Goal: Task Accomplishment & Management: Manage account settings

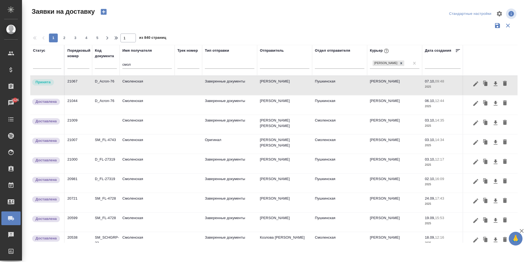
scroll to position [159, 0]
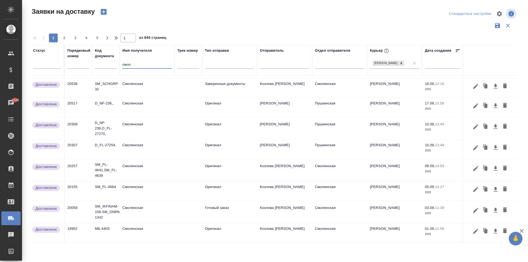
drag, startPoint x: 116, startPoint y: 68, endPoint x: 65, endPoint y: 75, distance: 51.6
click at [60, 73] on tr "Статус Порядковый номер Код документа Имя получателя смол Трек номер Тип отправ…" at bounding box center [315, 60] width 570 height 31
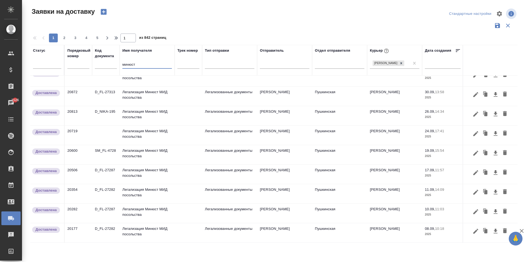
scroll to position [14, 0]
type input "минюст"
click at [133, 87] on td "Легализация Минюст МИД посольства" at bounding box center [147, 96] width 55 height 19
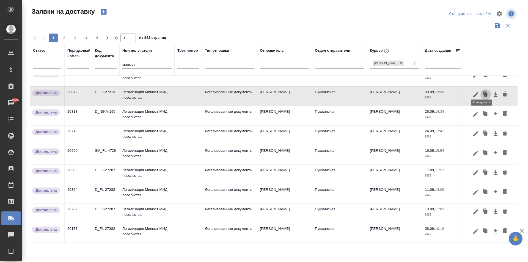
click at [483, 91] on icon "button" at bounding box center [484, 93] width 3 height 4
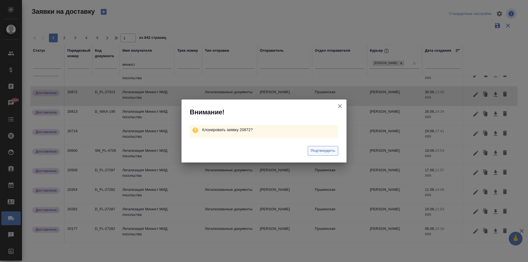
click at [316, 151] on span "Подтвердить" at bounding box center [323, 151] width 24 height 6
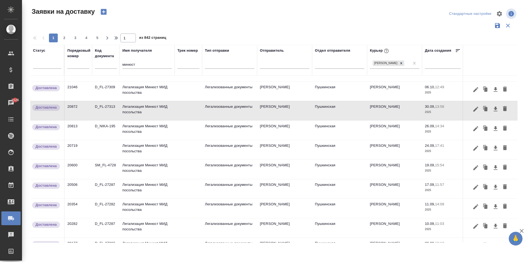
scroll to position [1, 0]
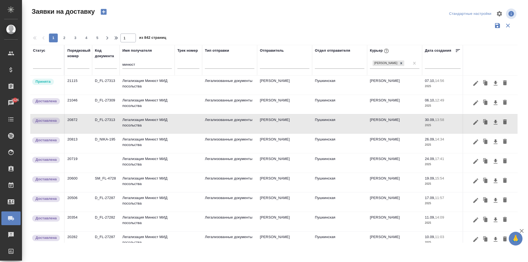
click at [143, 82] on td "Легализация Минюст МИД посольства" at bounding box center [147, 84] width 55 height 19
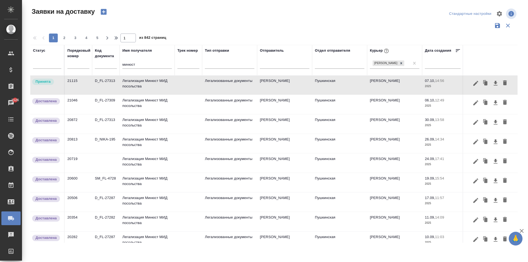
click at [143, 82] on td "Легализация Минюст МИД посольства" at bounding box center [147, 84] width 55 height 19
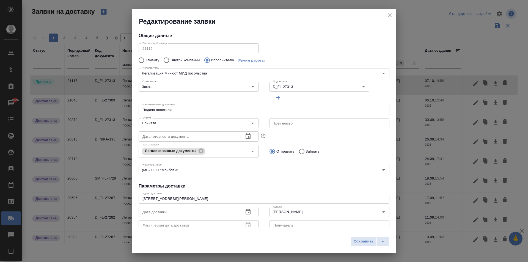
type input "Легализация Минюст МИД посольства"
type input "Пушкинская"
type input "[PERSON_NAME]"
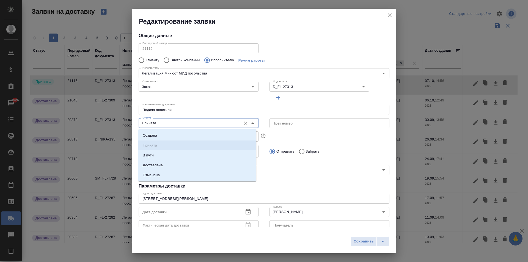
click at [168, 125] on input "Принята" at bounding box center [189, 123] width 98 height 7
click at [162, 165] on p "Доставлена" at bounding box center [153, 164] width 20 height 5
type input "Доставлена"
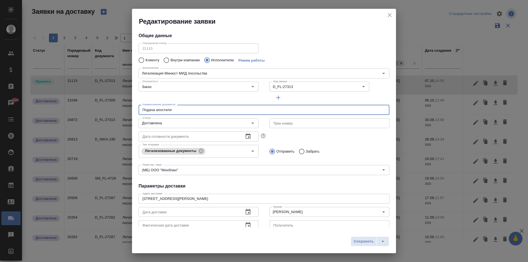
drag, startPoint x: 185, startPoint y: 107, endPoint x: 91, endPoint y: 112, distance: 94.1
click at [91, 112] on div "Редактирование заявки Общие данные Порядковый номер 21115 Порядковый номер Клие…" at bounding box center [264, 131] width 528 height 262
type input "з"
type input "Забор документов"
click at [300, 154] on input "Забрать" at bounding box center [301, 152] width 10 height 12
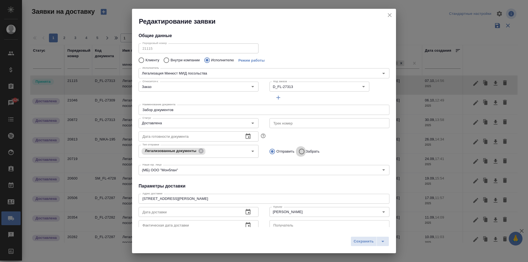
radio input "true"
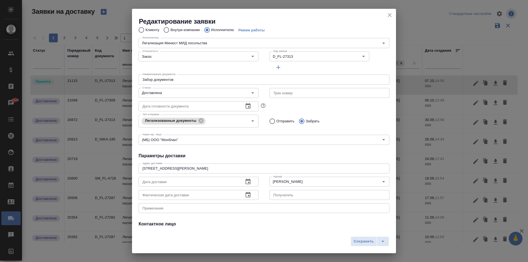
scroll to position [75, 0]
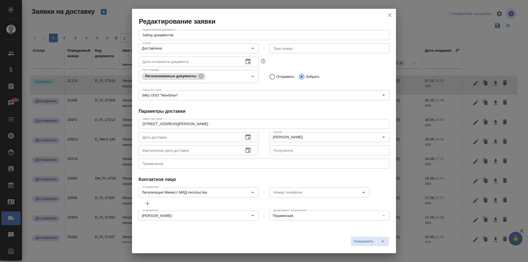
click at [246, 137] on icon "button" at bounding box center [248, 137] width 7 height 7
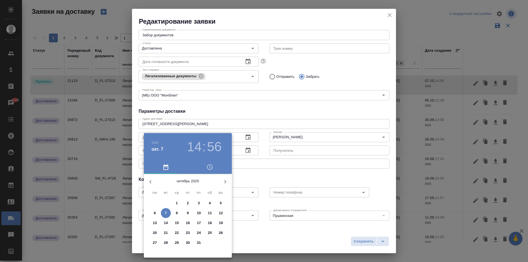
click at [168, 213] on span "7" at bounding box center [166, 212] width 10 height 5
type input "[DATE] 14:56"
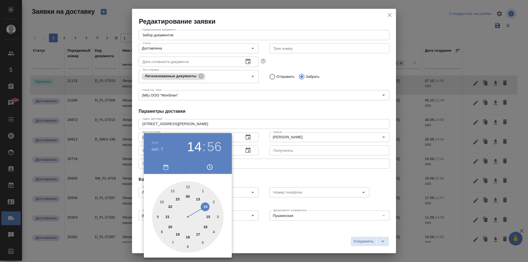
click at [237, 158] on div at bounding box center [264, 131] width 528 height 262
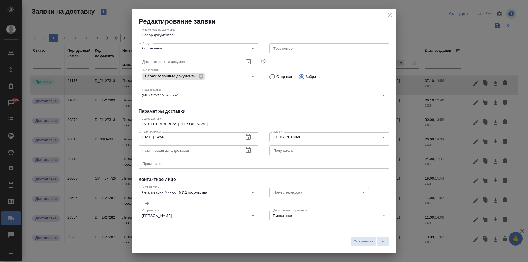
click at [247, 150] on icon "button" at bounding box center [248, 150] width 7 height 7
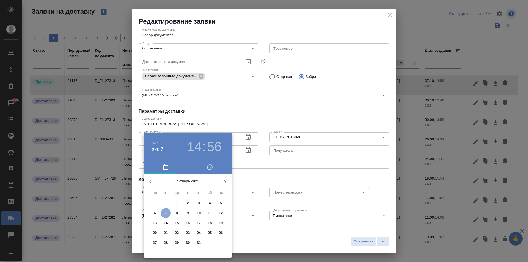
click at [170, 211] on span "7" at bounding box center [166, 212] width 10 height 5
type input "[DATE] 14:56"
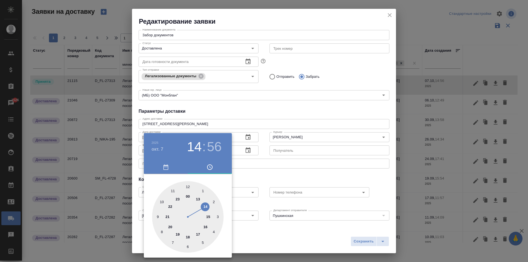
click at [316, 118] on div at bounding box center [264, 131] width 528 height 262
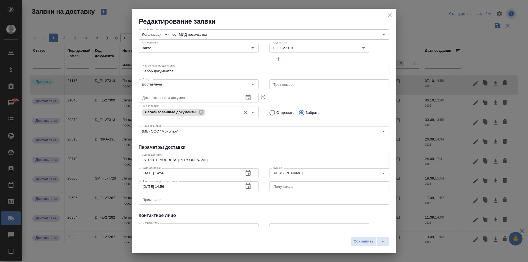
scroll to position [0, 0]
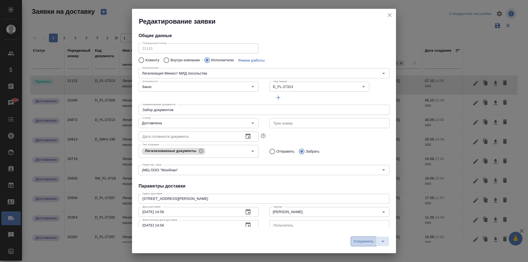
click at [367, 241] on span "Сохранить" at bounding box center [363, 241] width 20 height 6
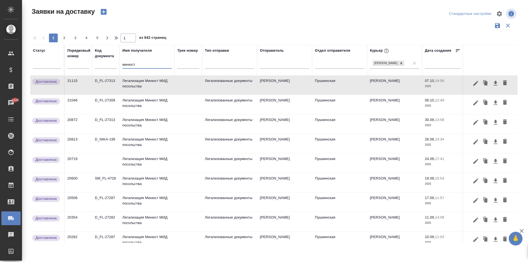
drag, startPoint x: 137, startPoint y: 66, endPoint x: 67, endPoint y: 62, distance: 70.2
click at [88, 64] on tr "Статус Порядковый номер Код документа Имя получателя минюст Трек номер Тип отпр…" at bounding box center [315, 60] width 570 height 31
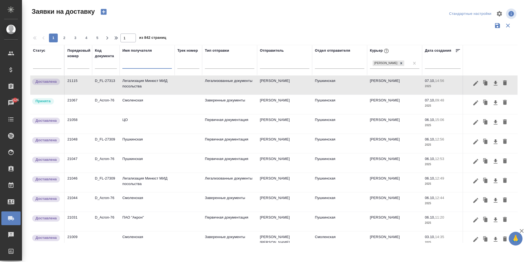
click at [155, 103] on td "Смоленская" at bounding box center [147, 104] width 55 height 19
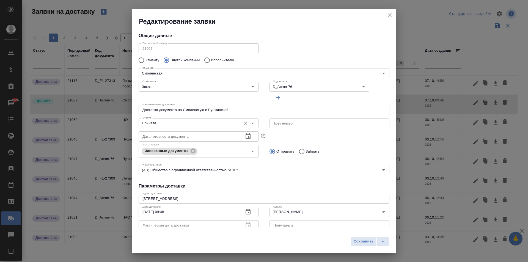
click at [168, 119] on div "Принята Статус" at bounding box center [199, 123] width 120 height 10
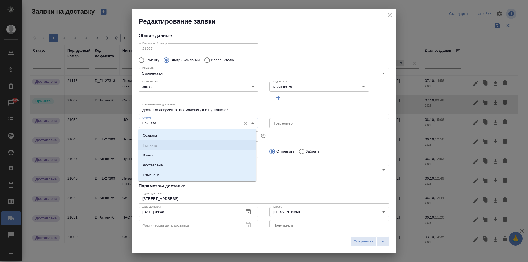
drag, startPoint x: 167, startPoint y: 126, endPoint x: 162, endPoint y: 123, distance: 6.3
click at [162, 123] on input "Принята" at bounding box center [189, 123] width 98 height 7
drag, startPoint x: 168, startPoint y: 125, endPoint x: 157, endPoint y: 168, distance: 44.9
click at [157, 168] on li "Доставлена" at bounding box center [197, 165] width 118 height 10
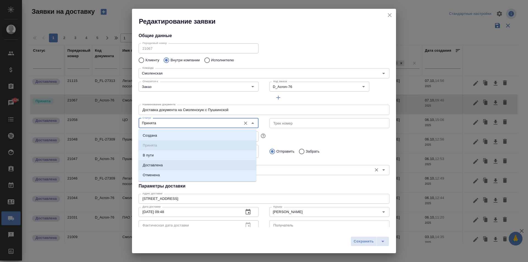
type input "Доставлена"
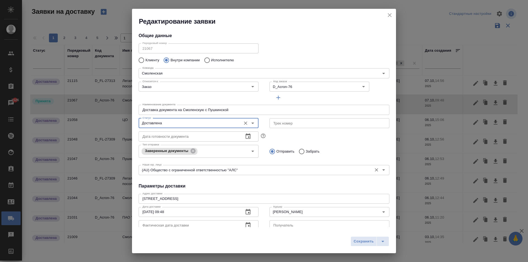
click at [157, 164] on div "Наше юр. лицо (AU) Общество с ограниченной ответственностью "АЛС" Наше юр. лицо" at bounding box center [264, 169] width 251 height 13
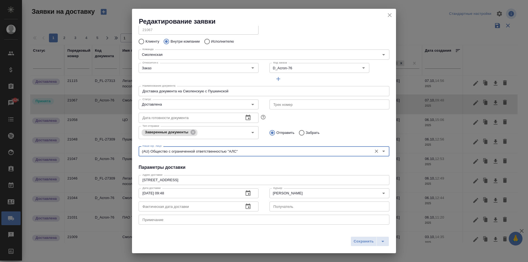
scroll to position [27, 0]
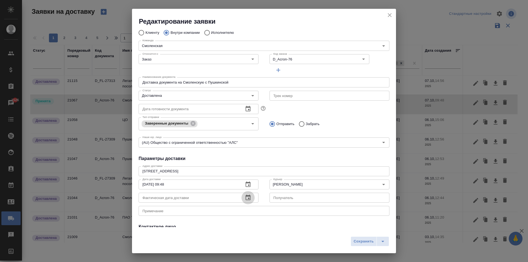
click at [245, 198] on icon "button" at bounding box center [248, 197] width 7 height 7
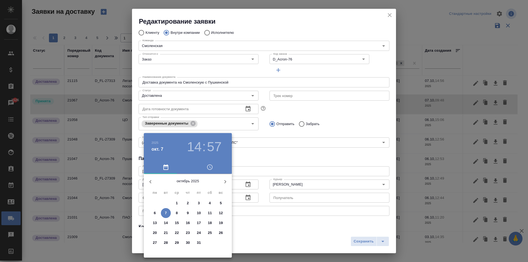
click at [168, 212] on span "7" at bounding box center [166, 212] width 10 height 5
type input "[DATE] 14:57"
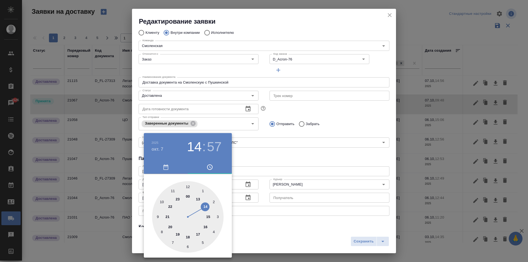
click at [373, 128] on div at bounding box center [264, 131] width 528 height 262
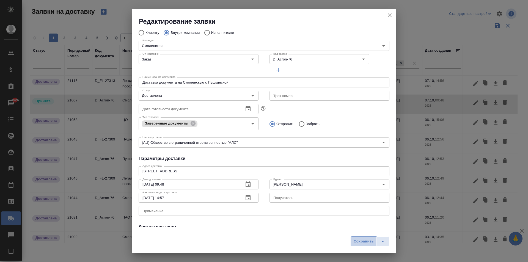
click at [371, 245] on button "Сохранить" at bounding box center [363, 241] width 26 height 10
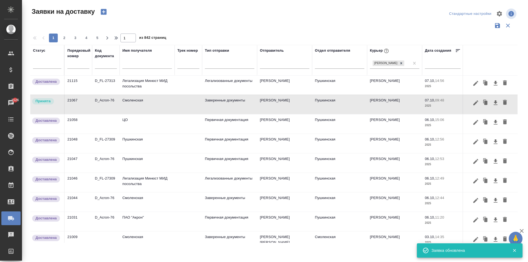
type input "Принята"
click at [134, 67] on input "text" at bounding box center [146, 65] width 49 height 7
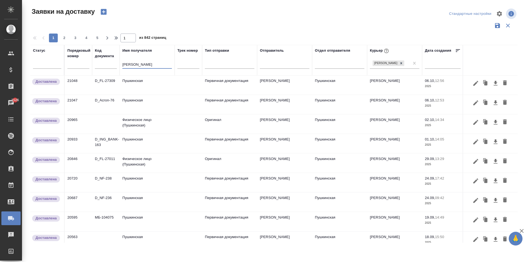
type input "[PERSON_NAME]"
click at [130, 85] on td "Пушкинская" at bounding box center [147, 84] width 55 height 19
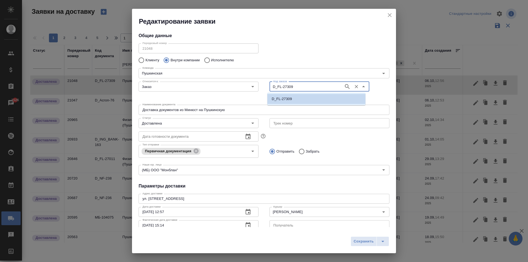
click at [286, 87] on input "D_FL-27309" at bounding box center [306, 86] width 70 height 7
type input "27313"
click at [309, 99] on li "D_FL-27313" at bounding box center [316, 99] width 98 height 10
type input "D_FL-27313"
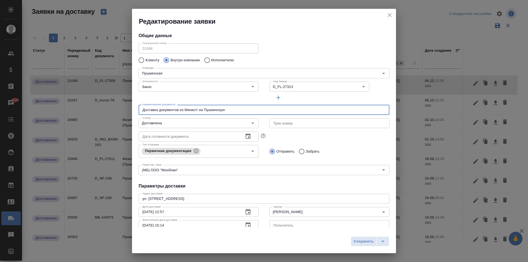
drag, startPoint x: 226, startPoint y: 113, endPoint x: 19, endPoint y: 117, distance: 206.5
click at [18, 117] on div "Редактирование заявки Общие данные Порядковый номер 21048 Порядковый номер Клие…" at bounding box center [264, 131] width 528 height 262
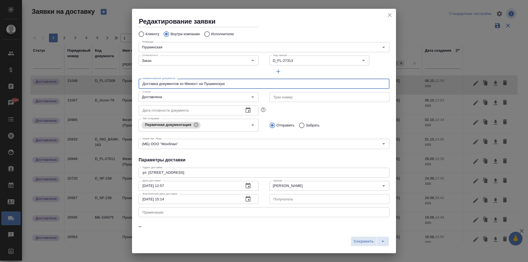
scroll to position [55, 0]
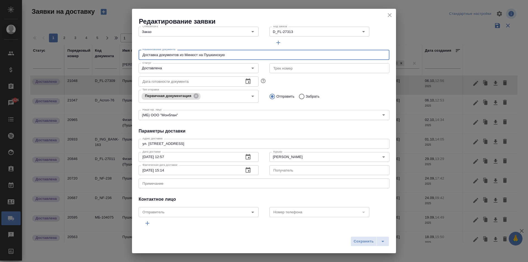
click at [390, 13] on icon "close" at bounding box center [389, 15] width 7 height 7
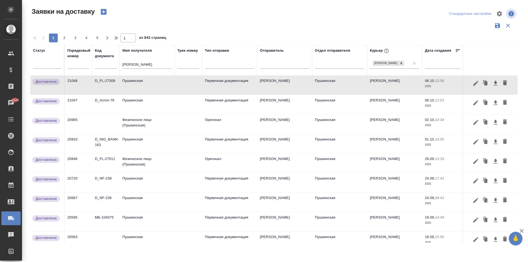
scroll to position [0, 0]
click at [338, 86] on td "Пушкинская" at bounding box center [339, 85] width 55 height 19
click at [484, 84] on icon "button" at bounding box center [485, 84] width 3 height 4
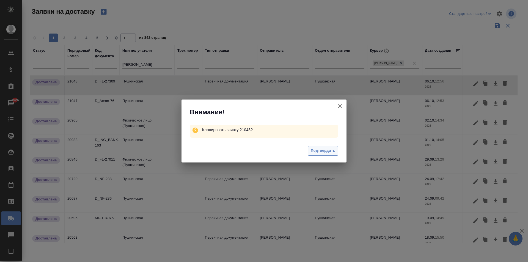
click at [323, 149] on span "Подтвердить" at bounding box center [323, 151] width 24 height 6
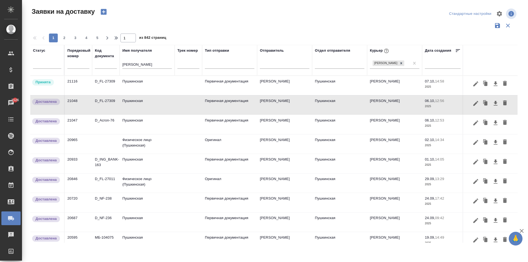
click at [142, 85] on td "Пушкинская" at bounding box center [147, 85] width 55 height 19
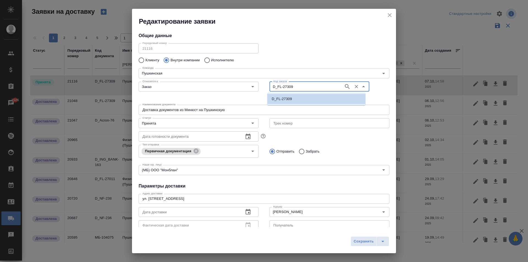
click at [289, 85] on input "D_FL-27309" at bounding box center [306, 86] width 70 height 7
type input "27313"
click at [287, 102] on li "D_FL-27313" at bounding box center [316, 99] width 98 height 10
type input "D_FL-27313"
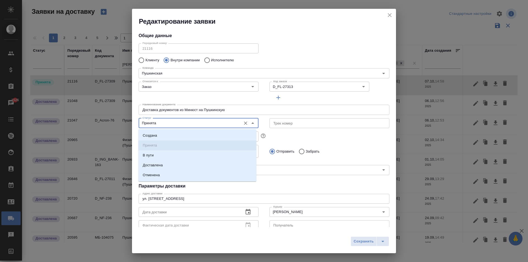
click at [171, 120] on input "Принята" at bounding box center [189, 123] width 98 height 7
click at [159, 161] on li "Доставлена" at bounding box center [197, 165] width 118 height 10
type input "Доставлена"
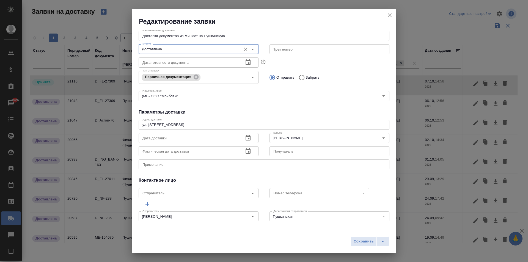
scroll to position [75, 0]
click at [245, 138] on icon "button" at bounding box center [248, 137] width 7 height 7
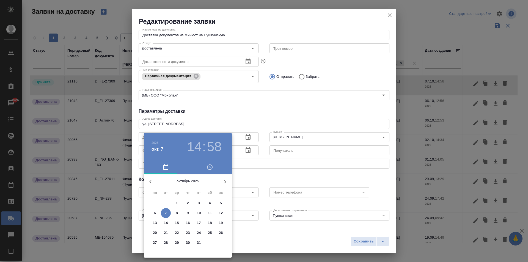
click at [166, 212] on p "7" at bounding box center [166, 212] width 2 height 5
type input "[DATE] 14:58"
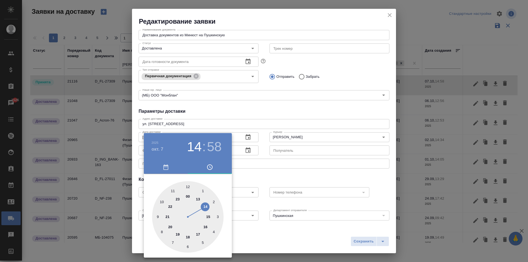
click at [237, 154] on div "2025 окт. 7 14 : 58 00 1 2 3 4 5 6 7 8 9 10 11 12 13 14 15 16 17 18 19 20 21 22…" at bounding box center [264, 131] width 528 height 262
click at [244, 151] on div at bounding box center [264, 131] width 528 height 262
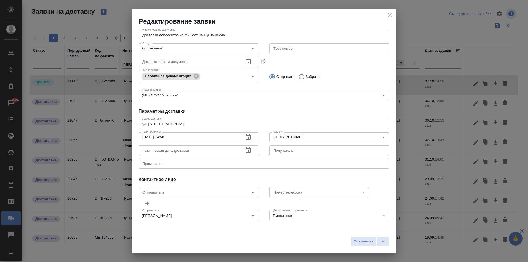
click at [245, 151] on div "2025 окт. 7 14 : 58 00 1 2 3 4 5 6 7 8 9 10 11 12 13 14 15 16 17 18 19 20 21 22…" at bounding box center [264, 131] width 528 height 262
click at [247, 151] on icon "button" at bounding box center [247, 149] width 5 height 5
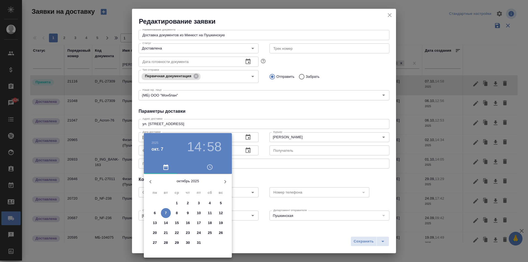
click at [168, 215] on span "7" at bounding box center [166, 212] width 10 height 5
type input "[DATE] 14:58"
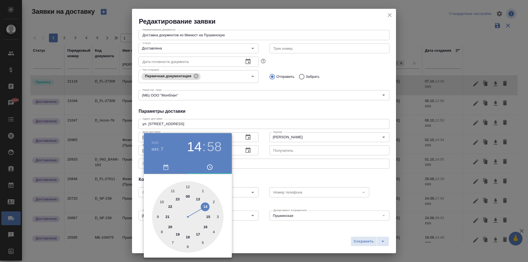
click at [280, 109] on div at bounding box center [264, 131] width 528 height 262
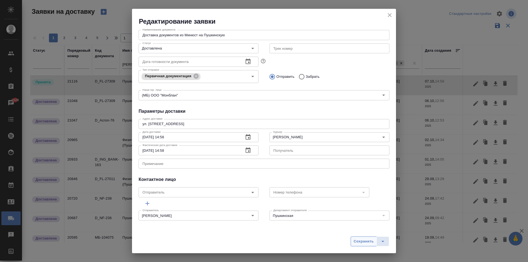
click at [363, 241] on span "Сохранить" at bounding box center [363, 241] width 20 height 6
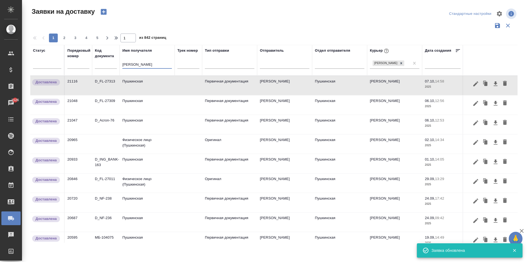
drag, startPoint x: 139, startPoint y: 67, endPoint x: 0, endPoint y: 76, distance: 139.4
click at [0, 76] on div ".cls-1 fill:#fff; AWATERA [PERSON_NAME] Спецификации Заказы 1526 Чаты Todo Прое…" at bounding box center [264, 131] width 528 height 262
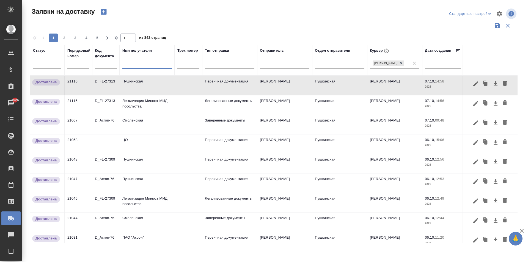
click at [134, 67] on input "text" at bounding box center [146, 65] width 49 height 7
type input "и"
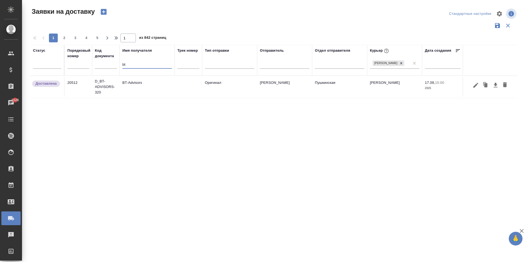
type input "bt"
click at [141, 84] on td "BT-Advisors" at bounding box center [147, 86] width 55 height 19
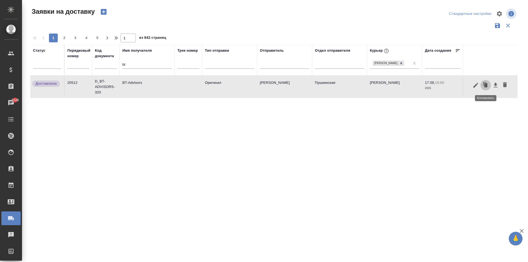
click at [486, 86] on icon "button" at bounding box center [485, 85] width 3 height 4
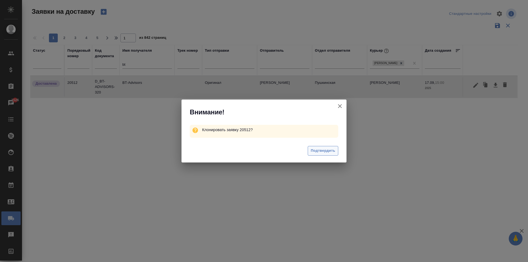
click at [323, 152] on span "Подтвердить" at bounding box center [323, 151] width 24 height 6
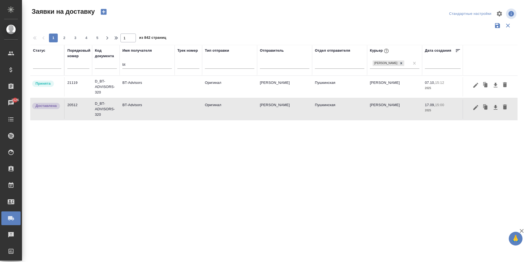
click at [132, 93] on td "BT-Advisors" at bounding box center [147, 86] width 55 height 19
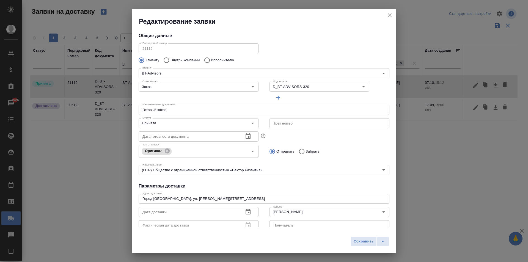
type input "Кравцов [PERSON_NAME]"
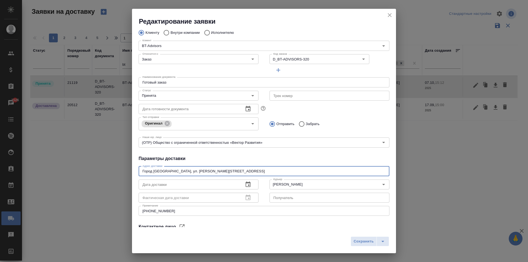
drag, startPoint x: 226, startPoint y: 170, endPoint x: 46, endPoint y: 170, distance: 179.8
click at [46, 170] on div "Редактирование заявки Общие данные Порядковый номер 21119 Порядковый номер Клие…" at bounding box center [264, 131] width 528 height 262
paste textarea "[STREET_ADDRESS][PERSON_NAME]"
type textarea "[STREET_ADDRESS][PERSON_NAME][PERSON_NAME]"
click at [245, 184] on icon "button" at bounding box center [248, 184] width 7 height 7
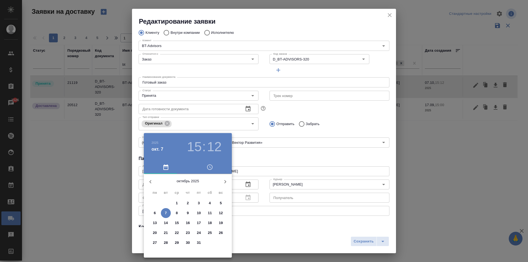
click at [164, 214] on span "7" at bounding box center [166, 212] width 10 height 5
type input "[DATE] 15:12"
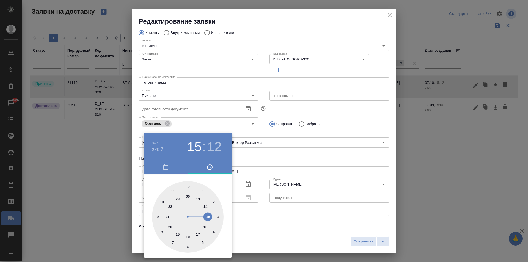
click at [185, 59] on div at bounding box center [264, 131] width 528 height 262
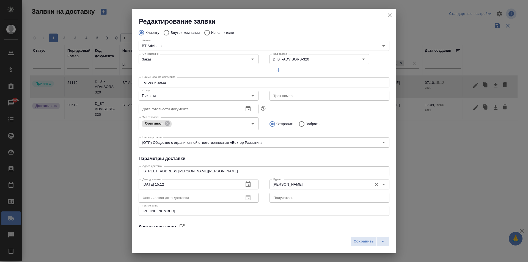
click at [302, 186] on input "[PERSON_NAME]" at bounding box center [320, 184] width 98 height 7
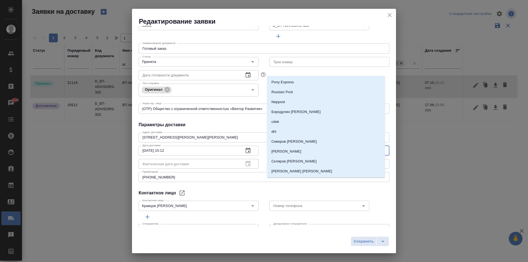
scroll to position [75, 0]
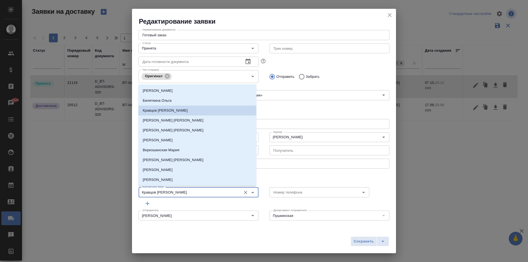
click at [176, 195] on input "Кравцов [PERSON_NAME]" at bounding box center [189, 192] width 98 height 7
click at [180, 192] on input "Кравцов [PERSON_NAME]" at bounding box center [189, 192] width 98 height 7
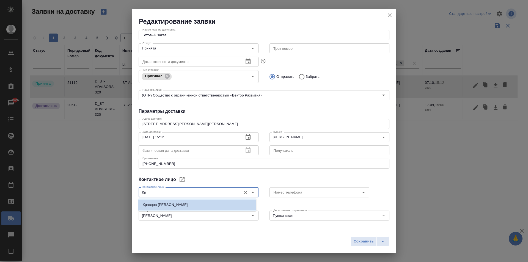
type input "[PERSON_NAME]"
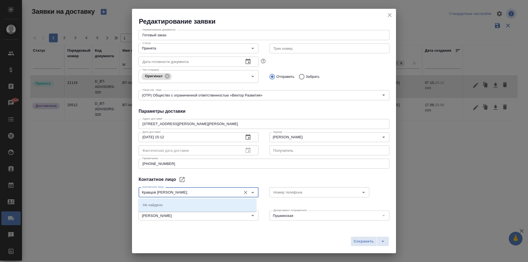
type input "Кравцов [PERSON_NAME]"
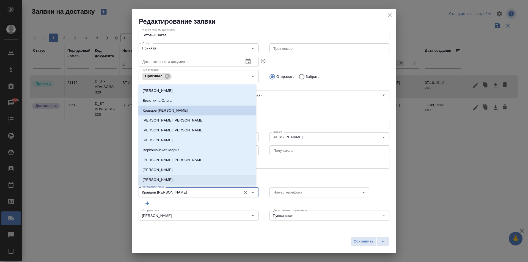
click at [281, 172] on div "Общие данные Порядковый номер 21119 Порядковый номер Клиенту Внутри компании Ис…" at bounding box center [264, 126] width 264 height 201
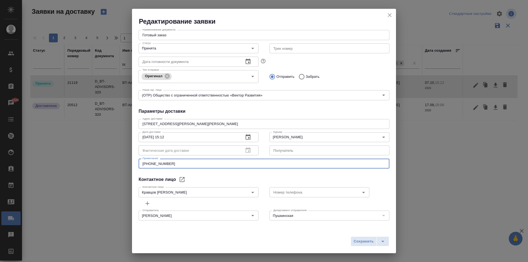
drag, startPoint x: 147, startPoint y: 165, endPoint x: 112, endPoint y: 165, distance: 34.6
click at [112, 165] on div "Редактирование заявки Общие данные Порядковый номер 21119 Порядковый номер Клие…" at bounding box center [264, 131] width 528 height 262
paste textarea "[PERSON_NAME]"
paste textarea "-916-510-31-58 - забрать 4030, 80 руб"
drag, startPoint x: 215, startPoint y: 165, endPoint x: 294, endPoint y: 158, distance: 79.2
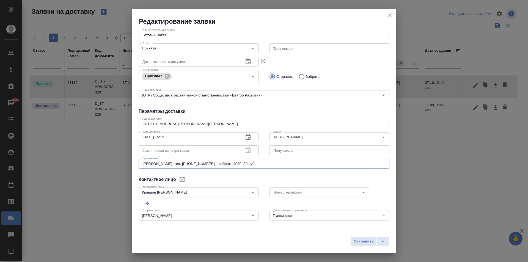
click at [294, 158] on div "Примечание [PERSON_NAME], тел. [PHONE_NUMBER] - забрать 4030, 80 руб x Примечан…" at bounding box center [264, 162] width 251 height 13
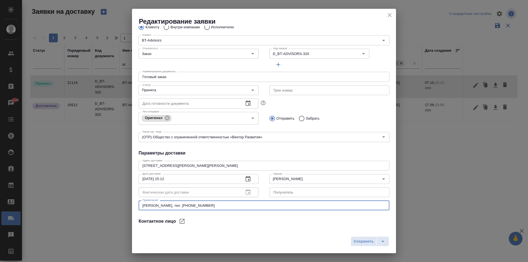
scroll to position [0, 0]
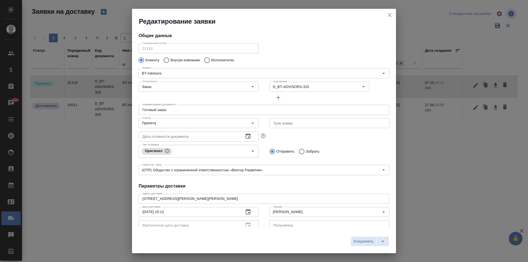
type textarea "[PERSON_NAME], тел. [PHONE_NUMBER]"
drag, startPoint x: 167, startPoint y: 109, endPoint x: 50, endPoint y: 109, distance: 116.8
click at [50, 109] on div "Редактирование заявки Общие данные Порядковый номер 21119 Порядковый номер Клие…" at bounding box center [264, 131] width 528 height 262
paste input "забрать 4030, 80 руб"
click at [145, 111] on input "забрать 4030, 80 руб" at bounding box center [264, 110] width 251 height 10
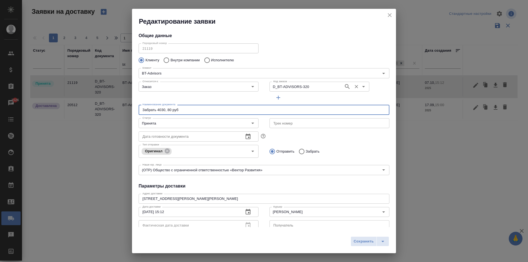
type input "Забрать 4030, 80 руб"
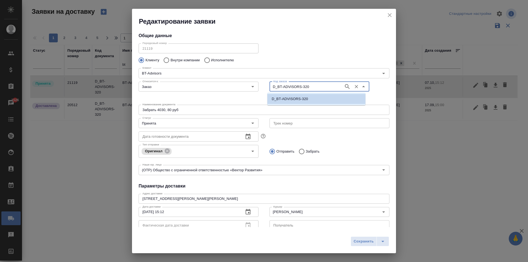
click at [286, 86] on input "D_BT-ADVISORS-320" at bounding box center [306, 86] width 70 height 7
click at [353, 87] on icon "Очистить" at bounding box center [355, 86] width 5 height 5
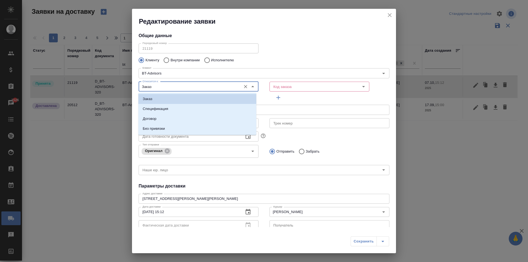
click at [182, 87] on input "Заказ" at bounding box center [189, 86] width 98 height 7
click at [166, 128] on li "Без привязки" at bounding box center [197, 129] width 118 height 10
type input "Без привязки"
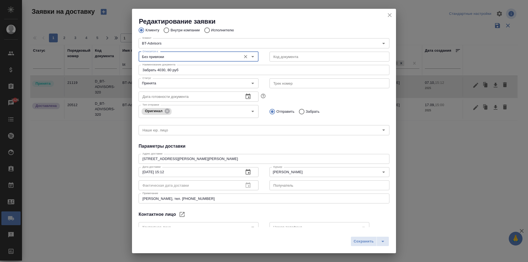
scroll to position [65, 0]
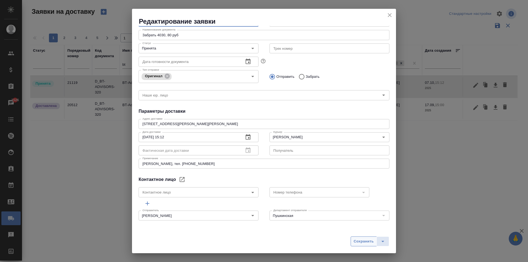
click at [364, 239] on span "Сохранить" at bounding box center [363, 241] width 20 height 6
type input "Заказ"
type input "Готовый заказ"
type input "(OTP) Общество с ограниченной ответственностью «Вектор Развития»"
type textarea "Город [GEOGRAPHIC_DATA], ул. [PERSON_NAME][STREET_ADDRESS]"
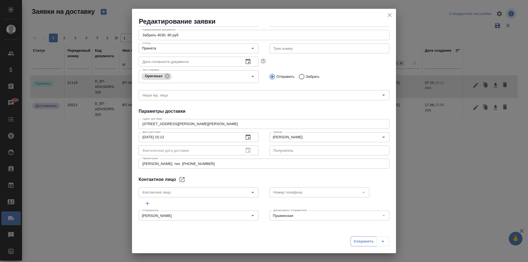
type textarea "[PHONE_NUMBER]"
type input "Кравцов [PERSON_NAME]"
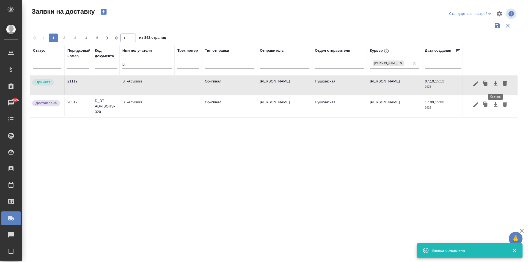
click at [495, 85] on icon "button" at bounding box center [495, 83] width 4 height 5
click at [142, 83] on td "BT-Advisors" at bounding box center [147, 85] width 55 height 19
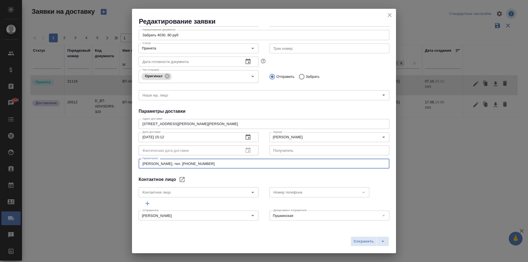
drag, startPoint x: 220, startPoint y: 164, endPoint x: 125, endPoint y: 171, distance: 95.3
click at [125, 171] on div "Редактирование заявки Общие данные Порядковый номер 21119 Порядковый номер Клие…" at bounding box center [264, 131] width 528 height 262
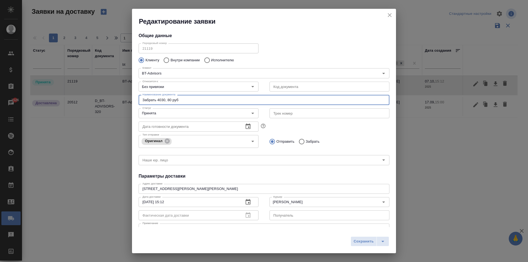
drag, startPoint x: 186, startPoint y: 98, endPoint x: 107, endPoint y: 96, distance: 78.9
click at [87, 96] on div "Редактирование заявки Общие данные Порядковый номер 21119 Порядковый номер Клие…" at bounding box center [264, 131] width 528 height 262
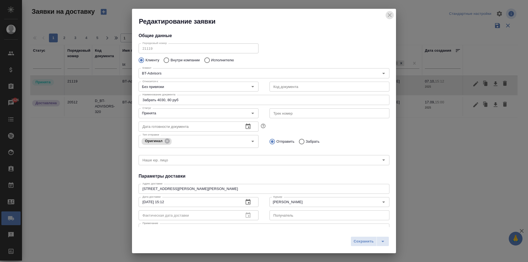
click at [392, 17] on icon "close" at bounding box center [389, 15] width 7 height 7
